Goal: Task Accomplishment & Management: Use online tool/utility

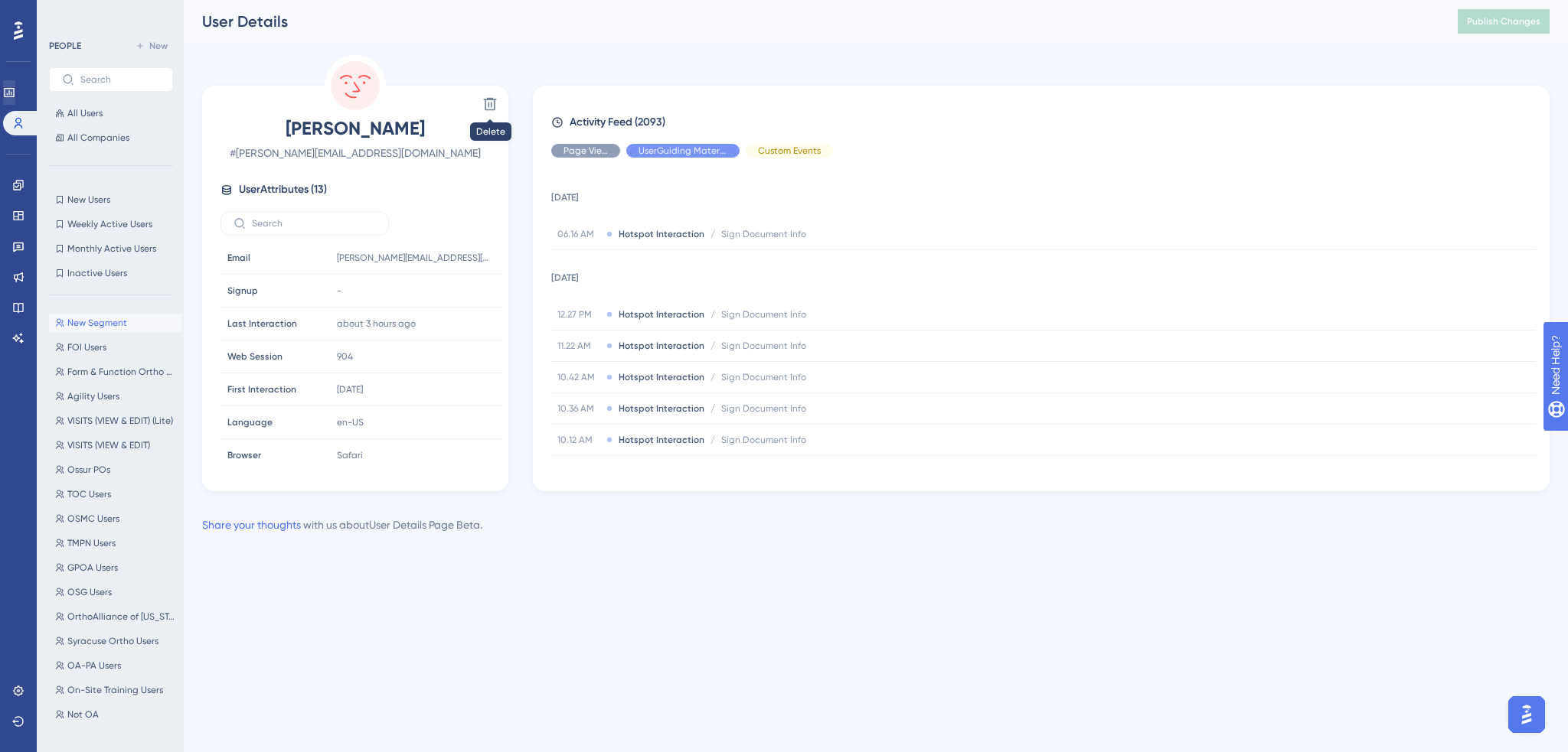
scroll to position [612, 0]
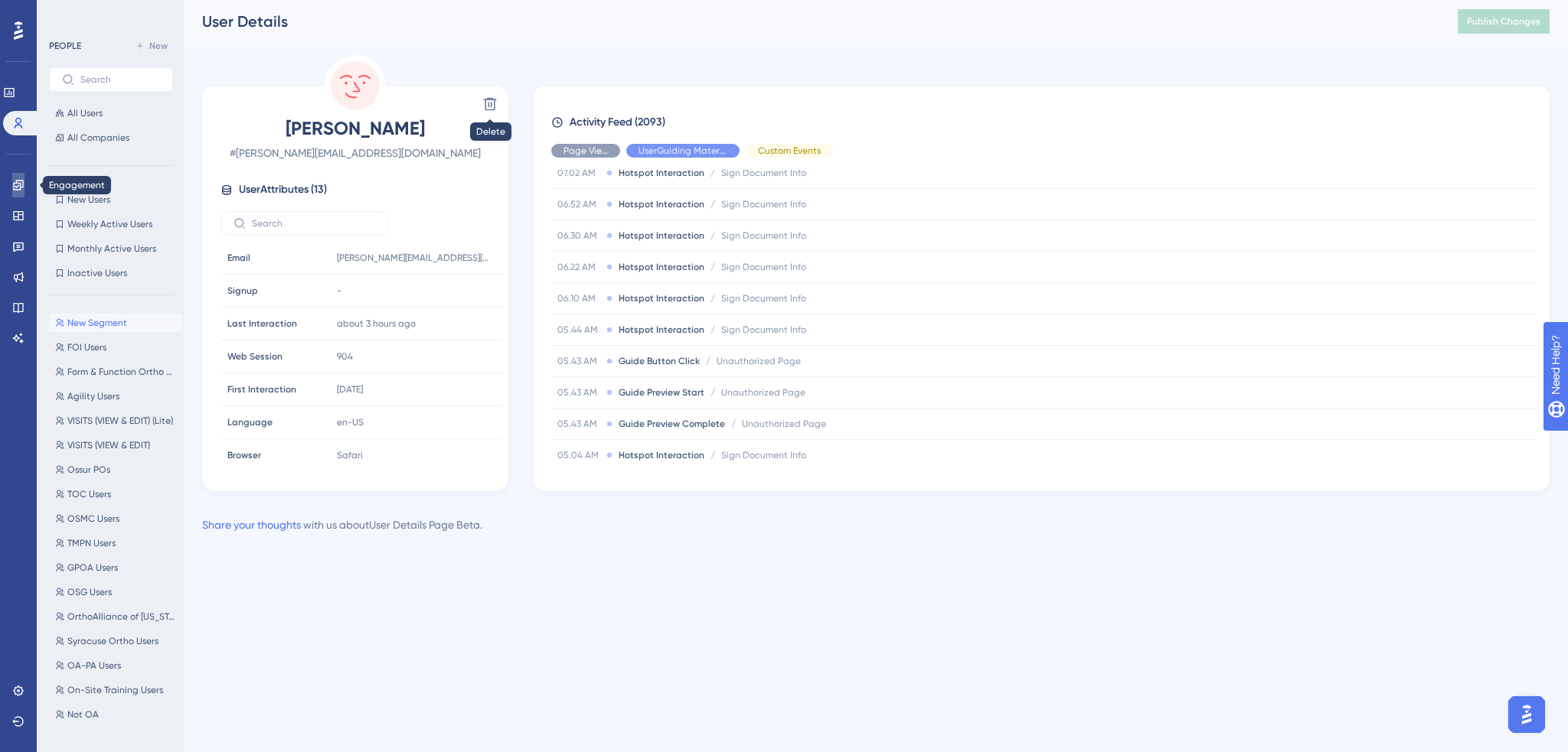
click at [18, 181] on icon at bounding box center [18, 184] width 10 height 10
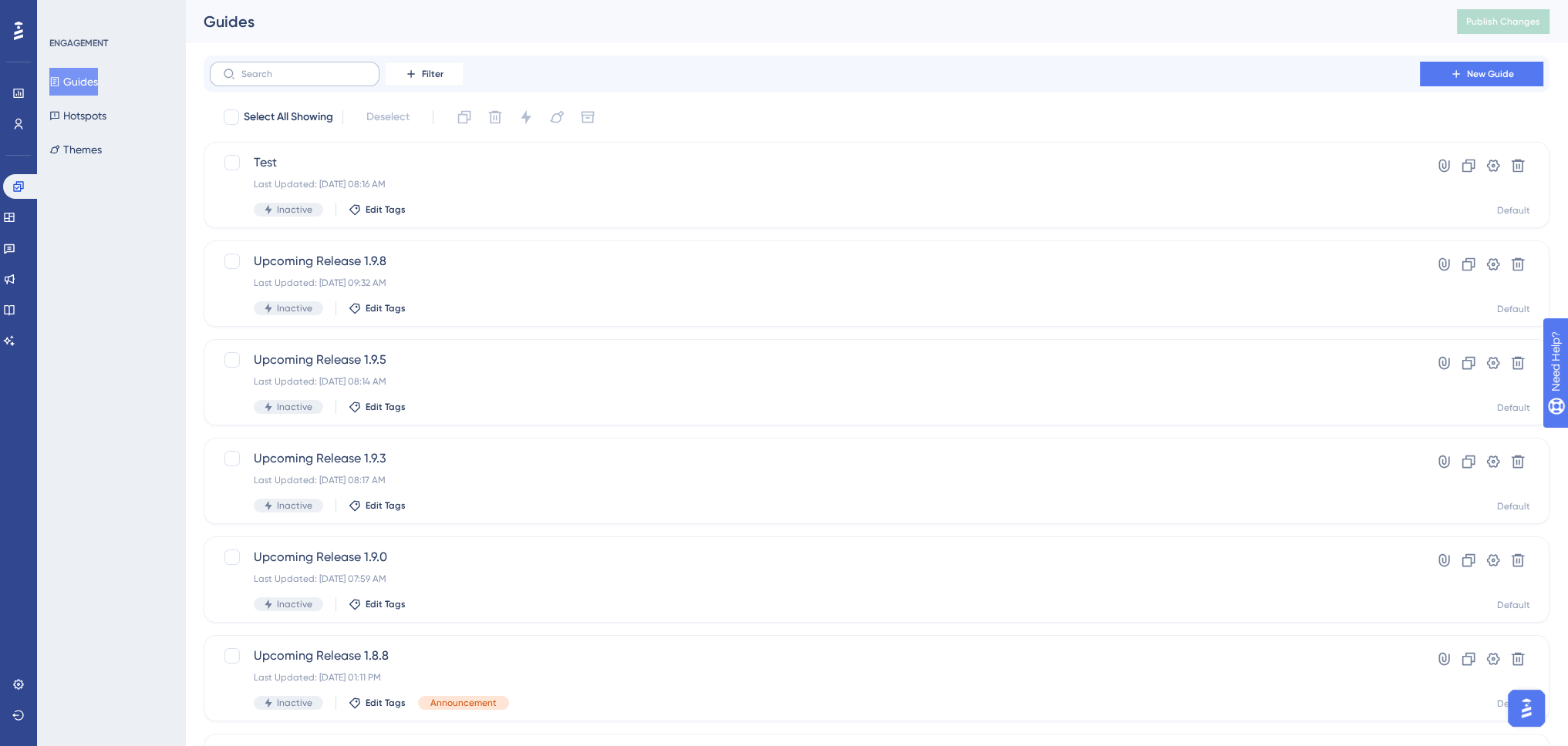
click at [294, 67] on label at bounding box center [294, 74] width 170 height 25
click at [294, 69] on input "text" at bounding box center [304, 74] width 125 height 11
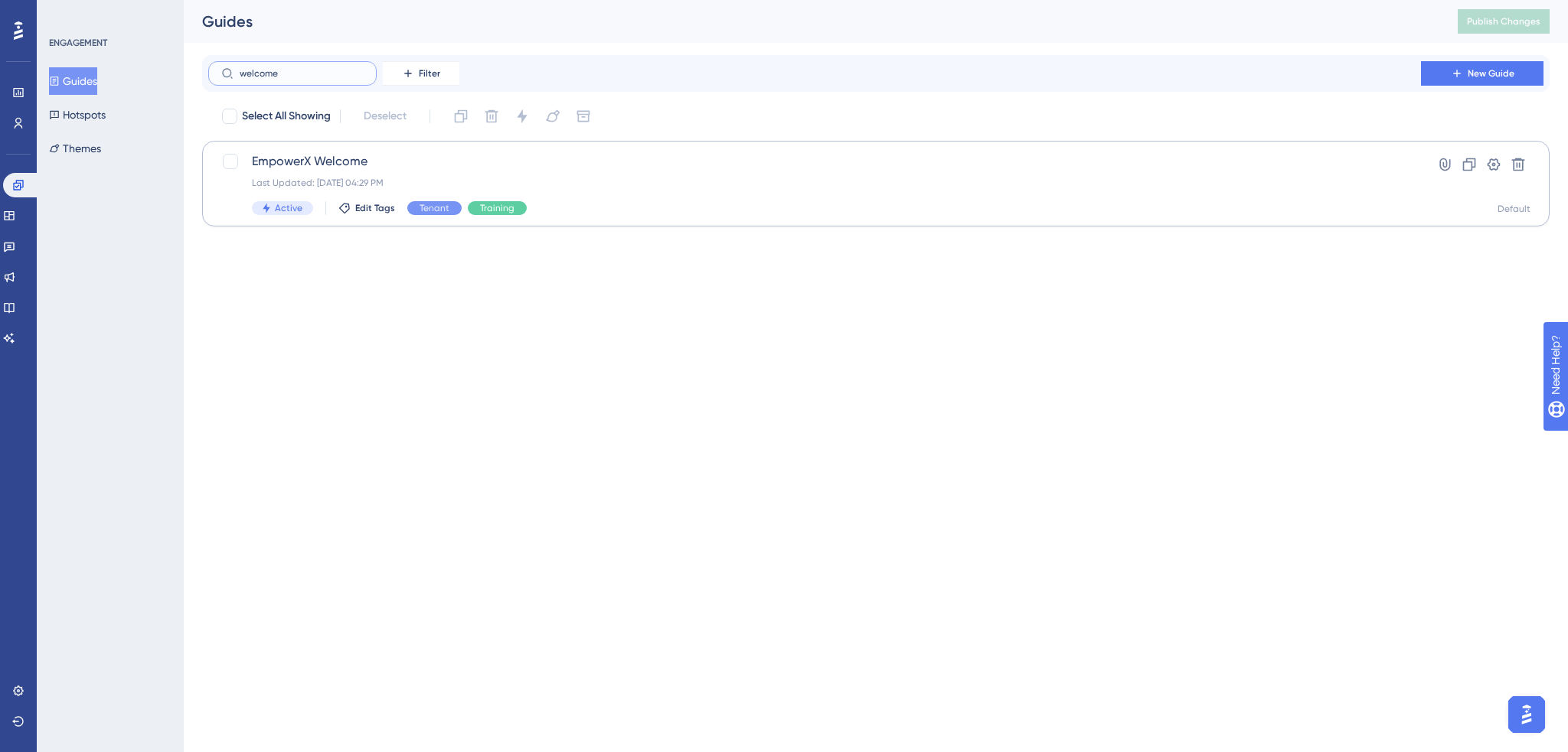
type input "welcome"
click at [591, 174] on div "EmpowerX Welcome Last Updated: [DATE] 04:29 PM Active Edit Tags Tenant Training" at bounding box center [815, 184] width 1125 height 63
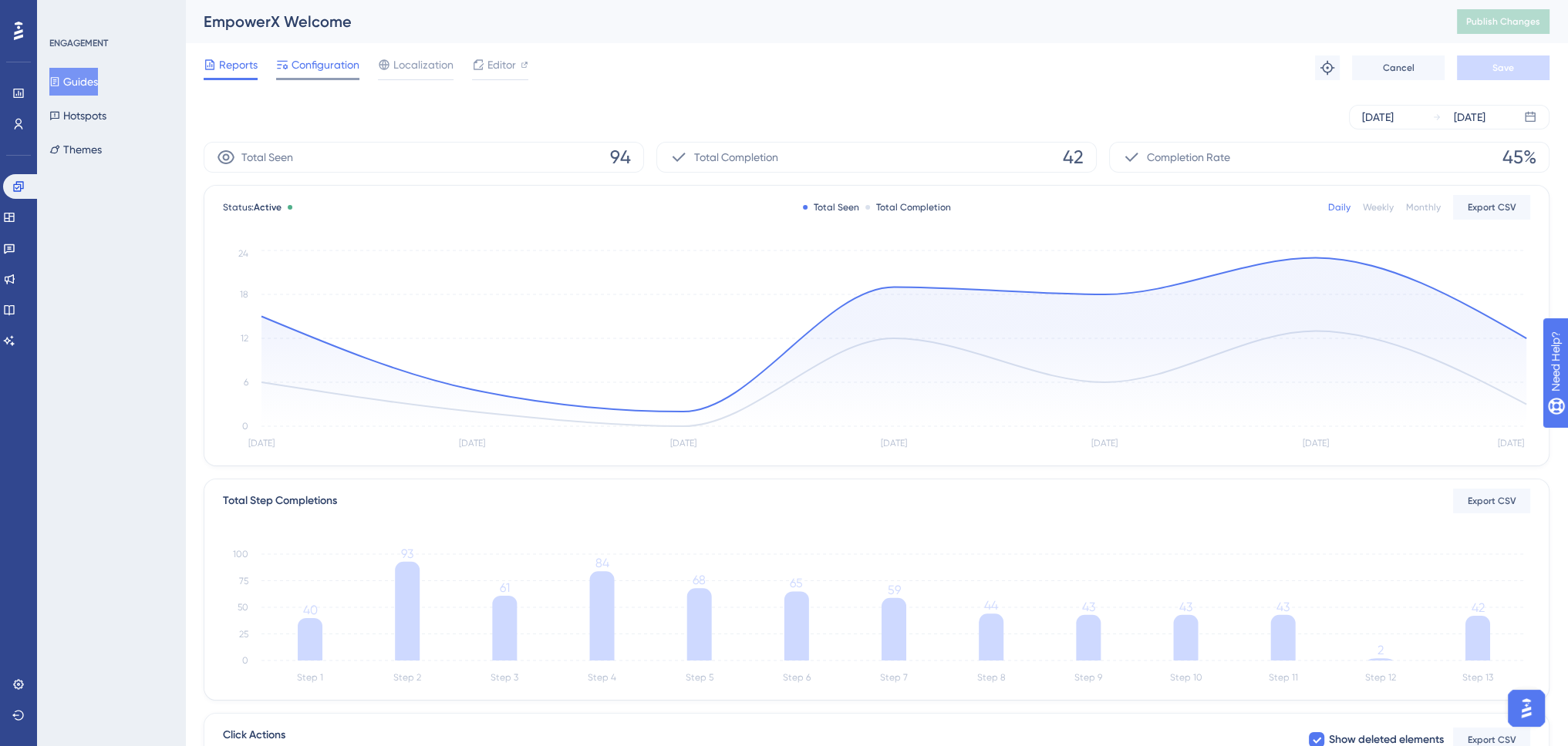
click at [334, 64] on span "Configuration" at bounding box center [326, 65] width 68 height 19
